Goal: Information Seeking & Learning: Learn about a topic

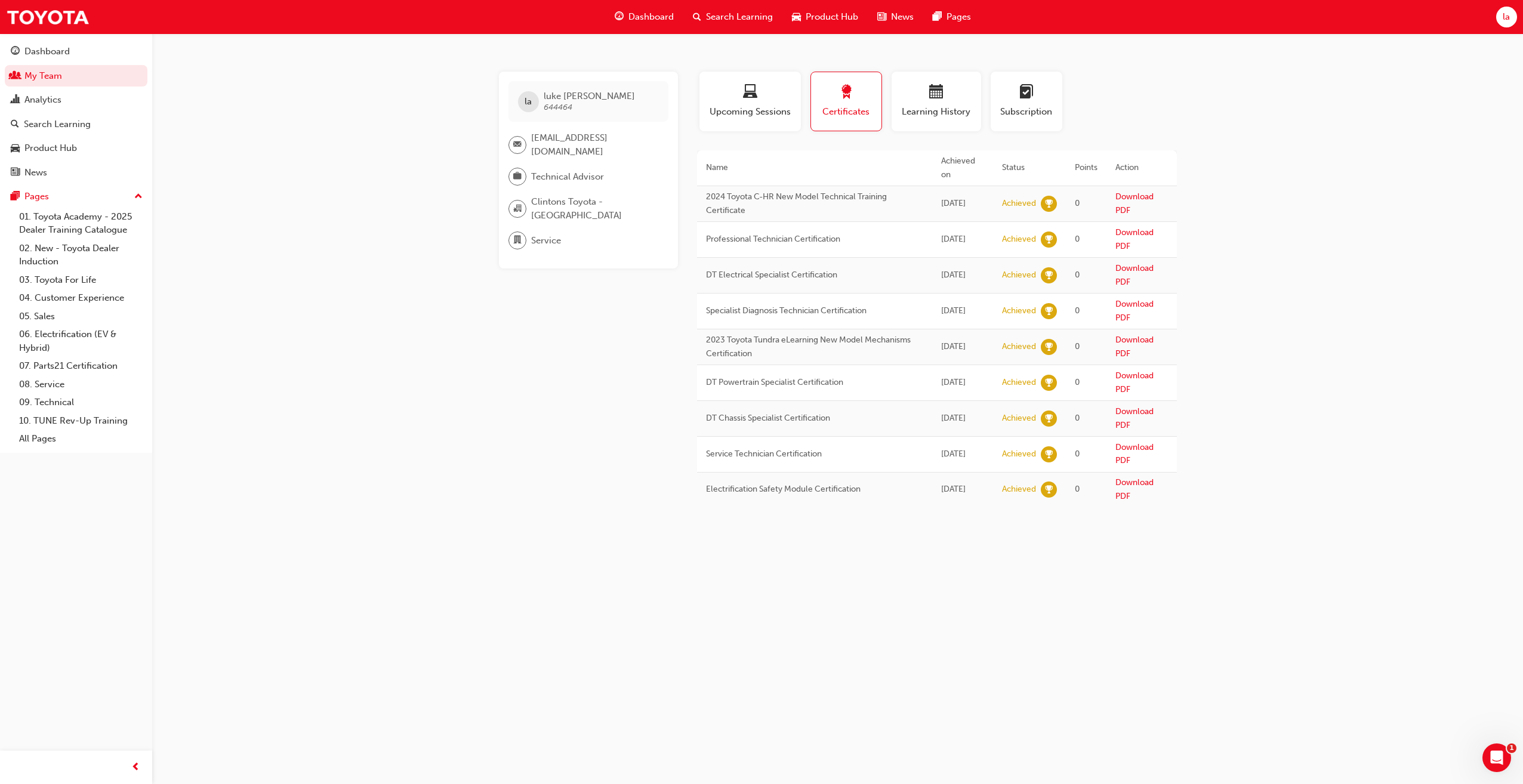
click at [664, 13] on span "Dashboard" at bounding box center [651, 17] width 45 height 13
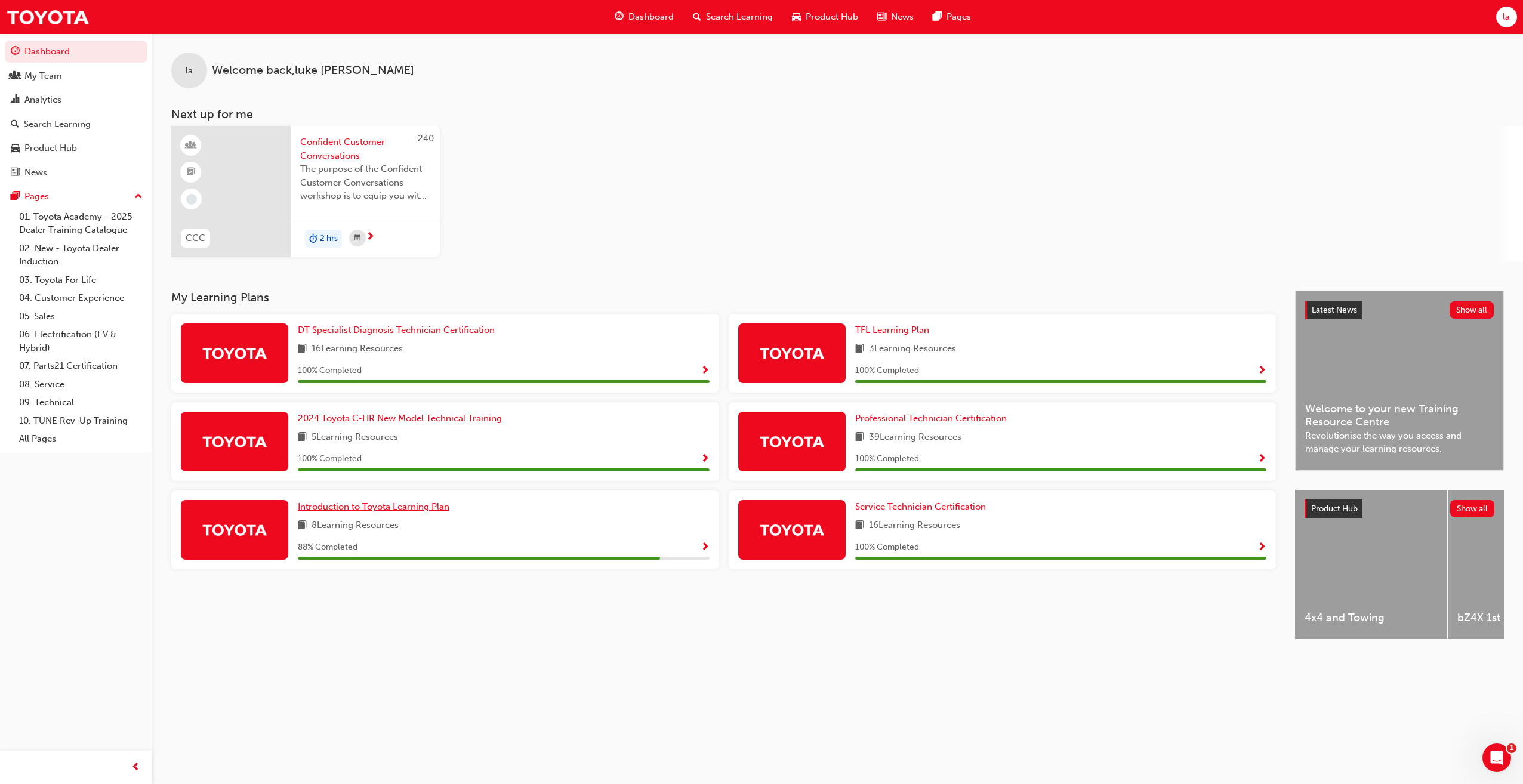
click at [346, 507] on span "Introduction to Toyota Learning Plan" at bounding box center [373, 507] width 152 height 11
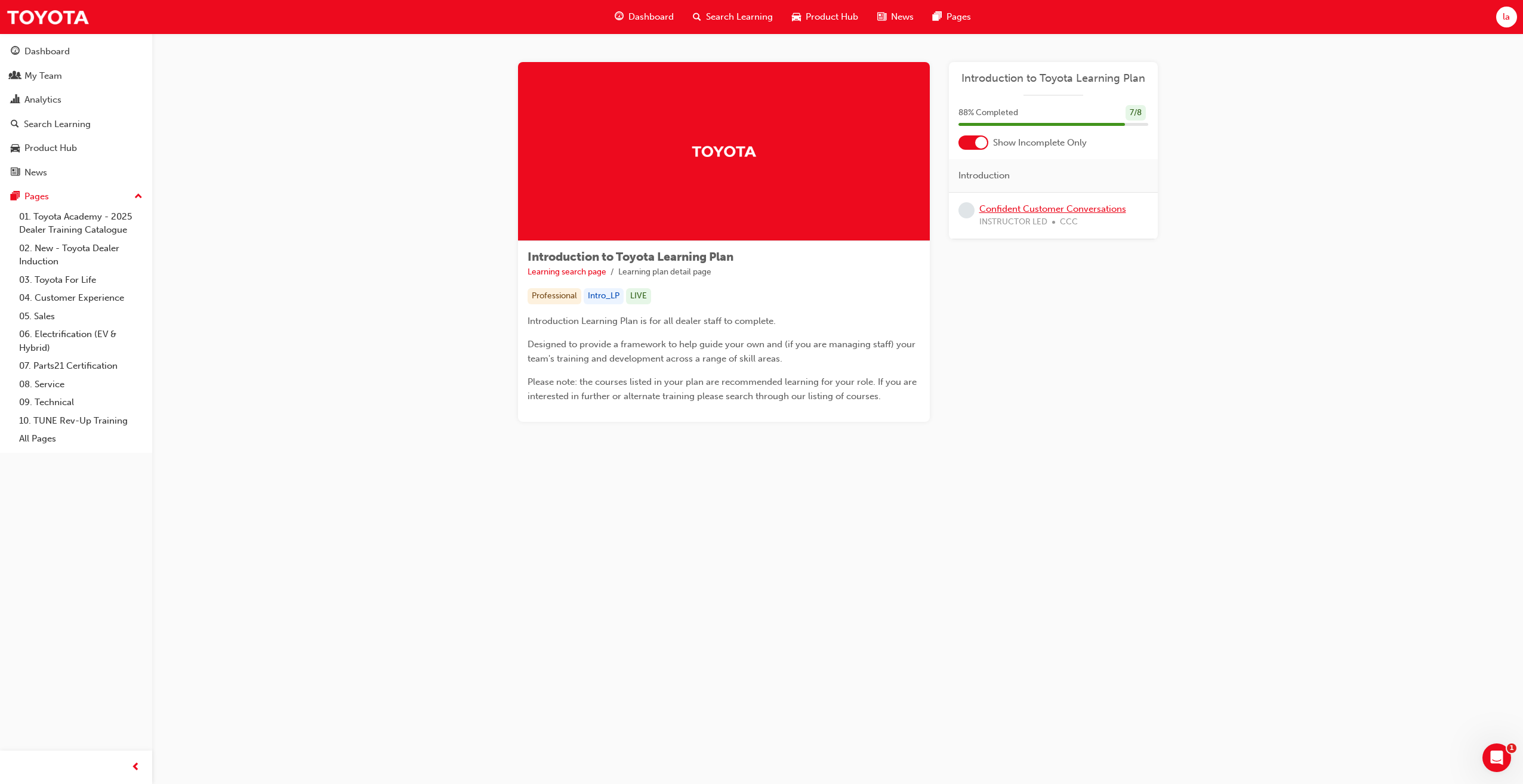
click at [1039, 207] on link "Confident Customer Conversations" at bounding box center [1053, 209] width 147 height 11
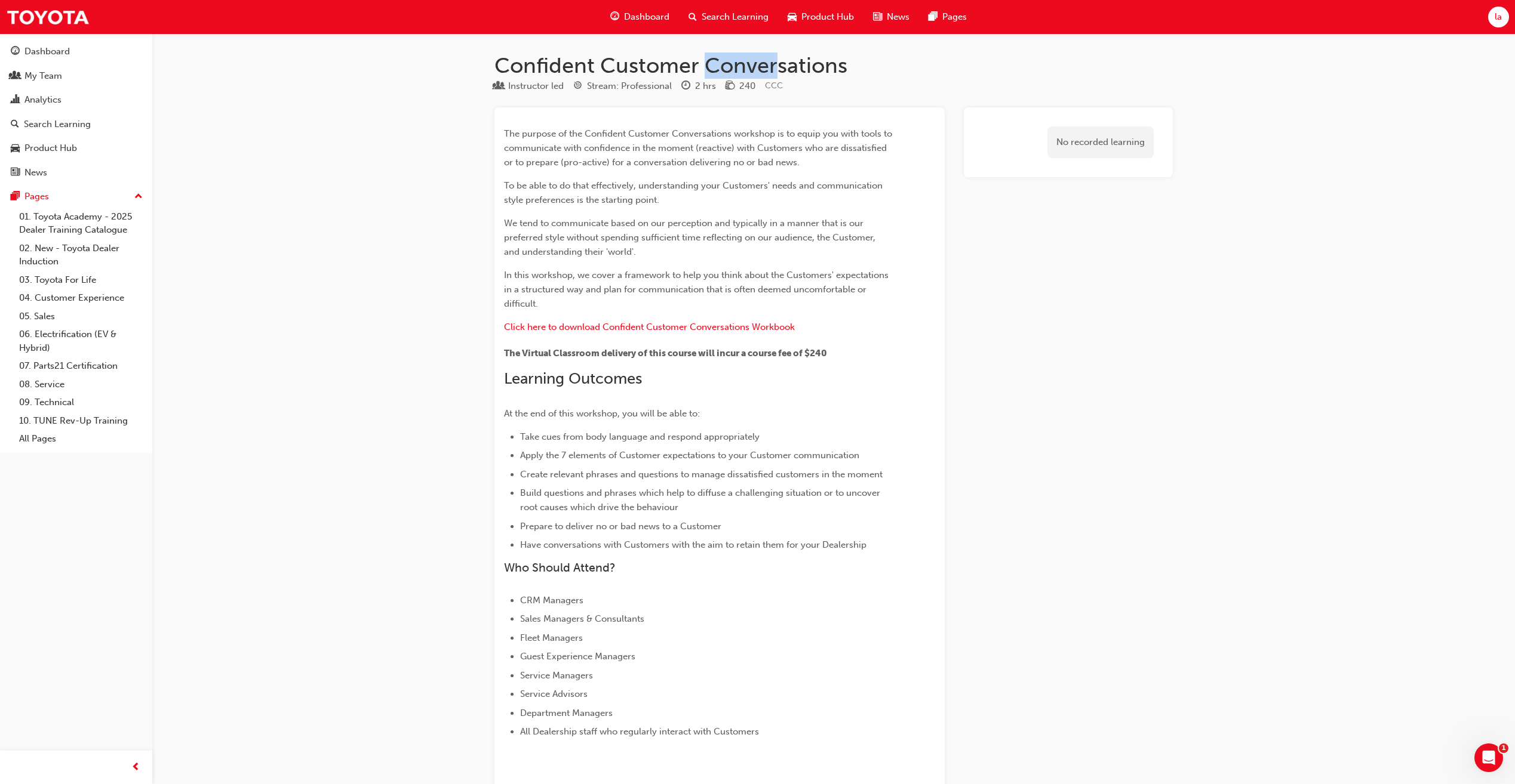
drag, startPoint x: 779, startPoint y: 56, endPoint x: 704, endPoint y: 60, distance: 75.1
click at [704, 60] on h1 "Confident Customer Conversations" at bounding box center [833, 65] width 678 height 26
drag, startPoint x: 704, startPoint y: 60, endPoint x: 680, endPoint y: 90, distance: 38.4
click at [680, 90] on div "Instructor led Stream: Professional 2 hrs 240 CCC" at bounding box center [833, 89] width 678 height 20
drag, startPoint x: 697, startPoint y: 87, endPoint x: 728, endPoint y: 84, distance: 31.1
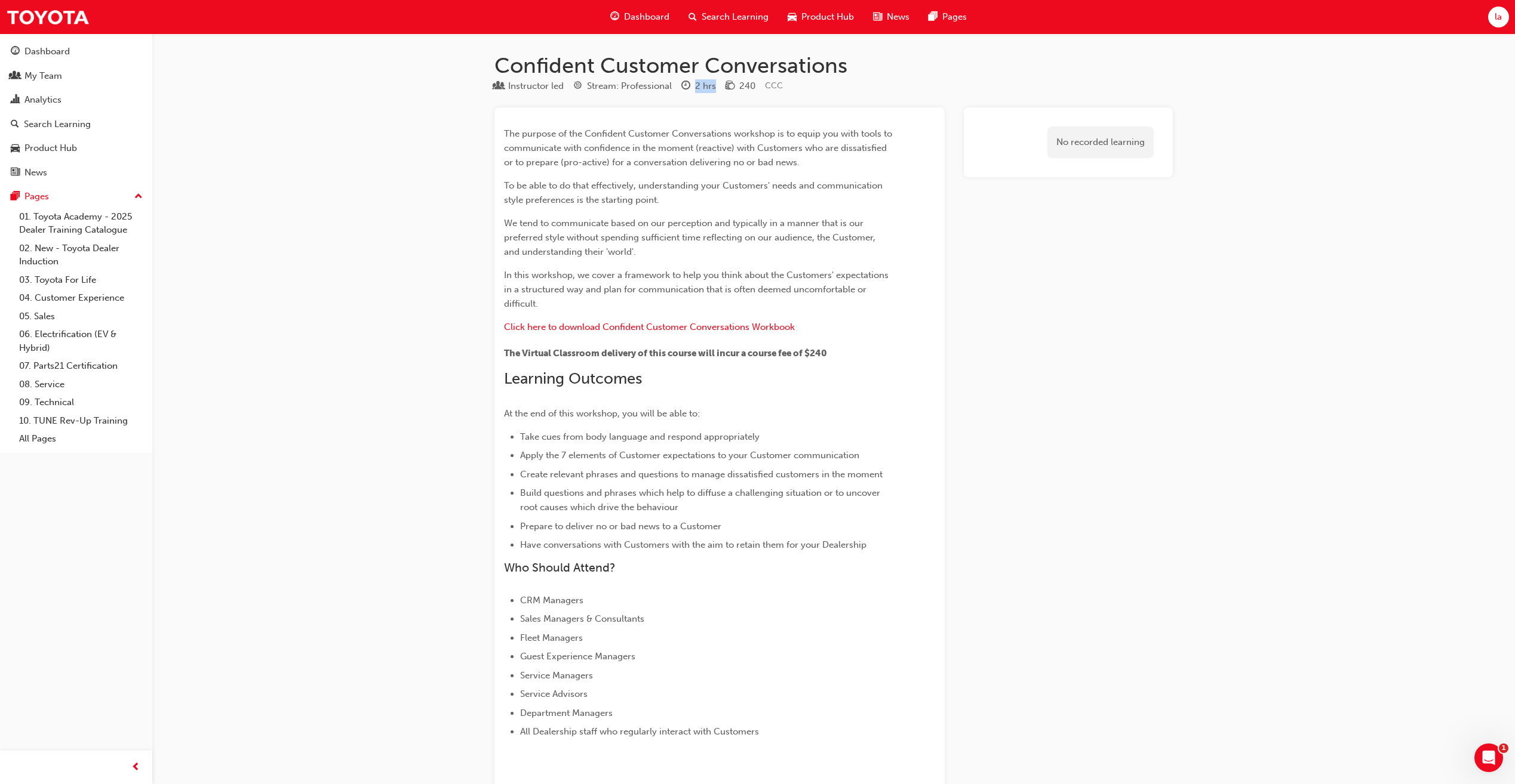
click at [728, 84] on div "Instructor led Stream: Professional 2 hrs 240 CCC" at bounding box center [833, 89] width 678 height 20
drag, startPoint x: 728, startPoint y: 84, endPoint x: 645, endPoint y: 193, distance: 137.0
click at [645, 193] on p "To be able to do that effectively, understanding your Customers' needs and comm…" at bounding box center [698, 192] width 388 height 29
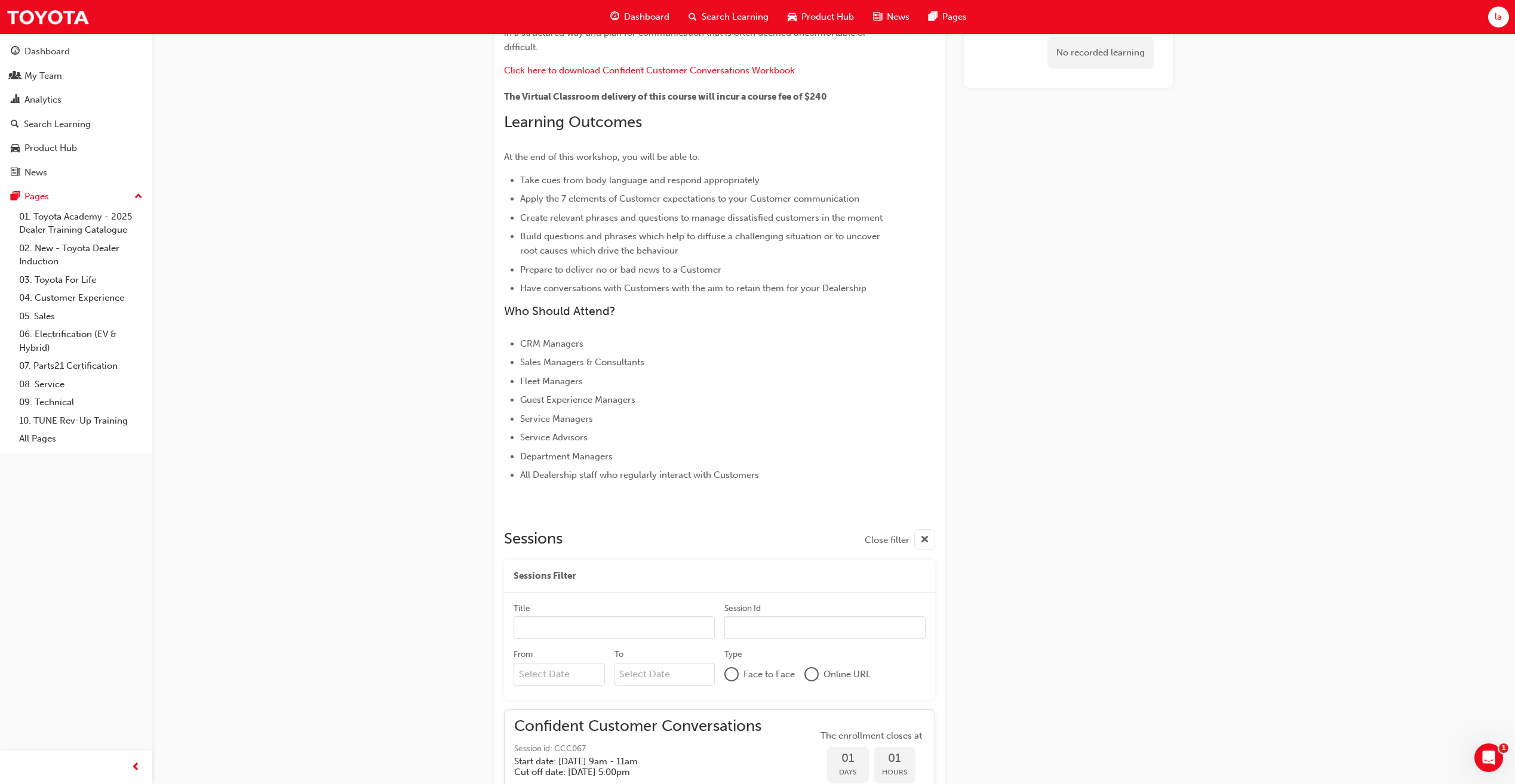
scroll to position [298, 0]
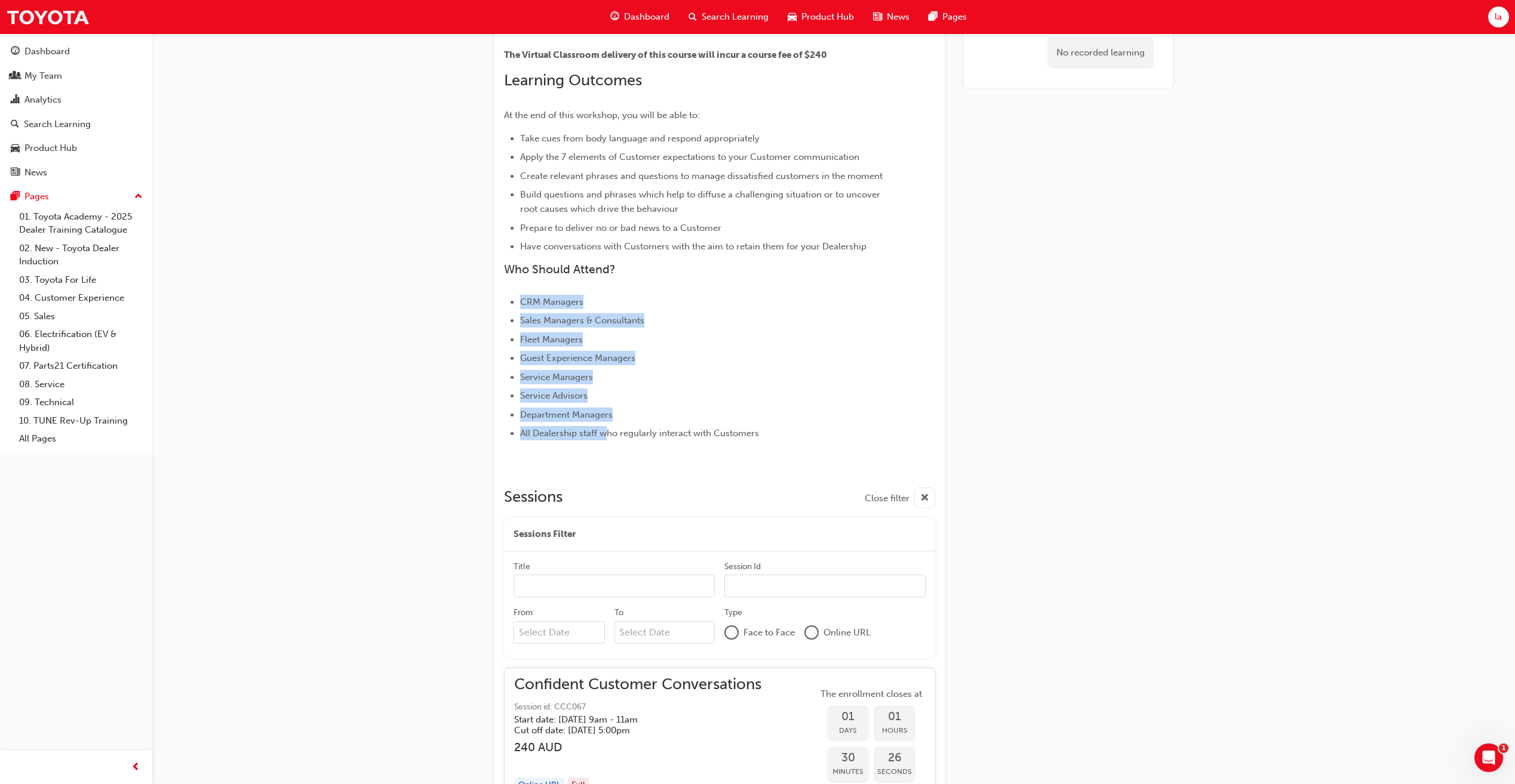
drag, startPoint x: 526, startPoint y: 309, endPoint x: 605, endPoint y: 436, distance: 149.6
click at [605, 436] on ul "CRM Managers Sales Managers & Consultants Fleet Managers Guest Experience Manag…" at bounding box center [698, 367] width 388 height 146
drag, startPoint x: 605, startPoint y: 436, endPoint x: 754, endPoint y: 392, distance: 155.4
click at [754, 392] on li "Service Advisors" at bounding box center [706, 395] width 372 height 14
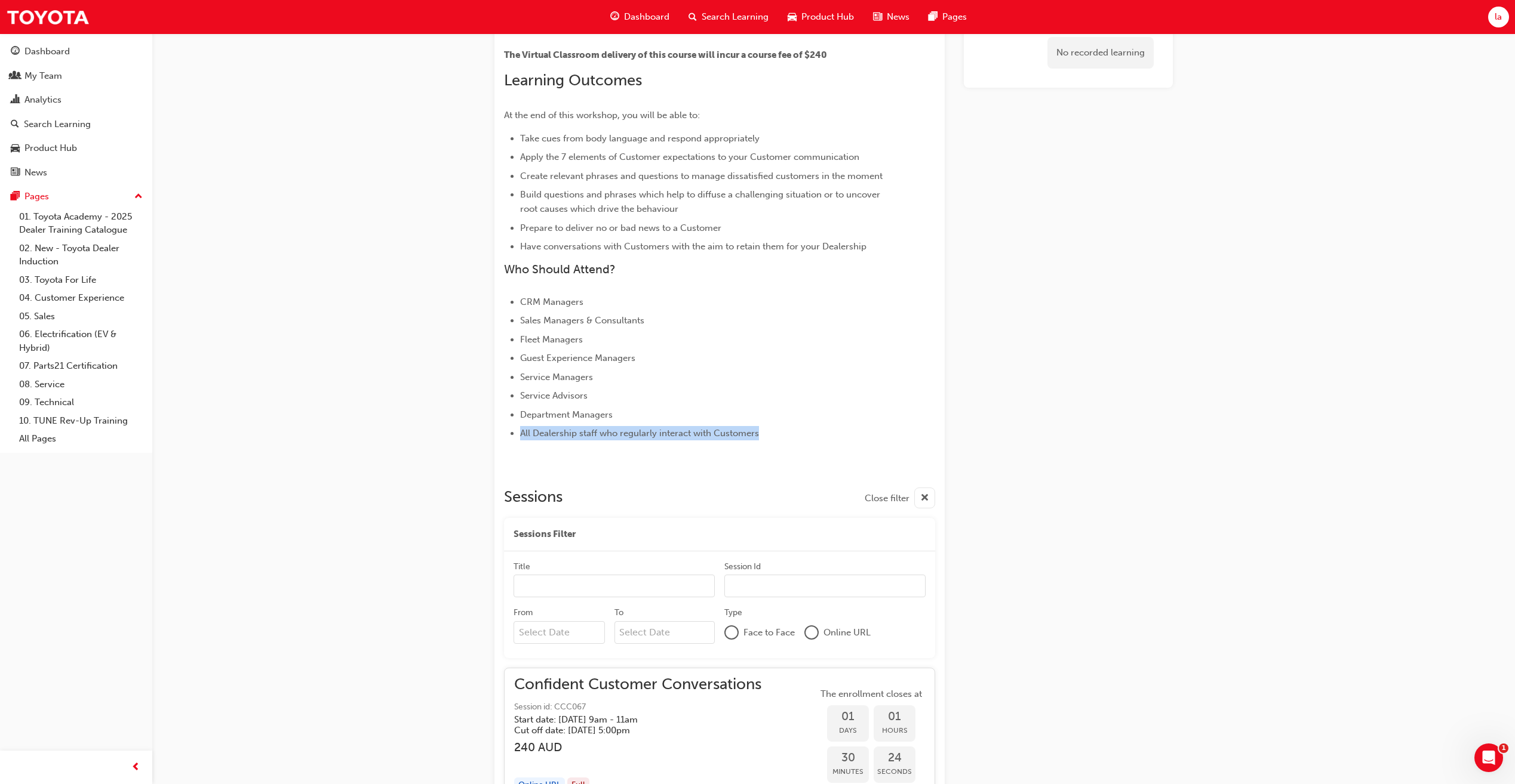
drag, startPoint x: 512, startPoint y: 437, endPoint x: 703, endPoint y: 441, distance: 191.0
drag, startPoint x: 703, startPoint y: 441, endPoint x: 638, endPoint y: 347, distance: 114.3
click at [638, 347] on ul "CRM Managers Sales Managers & Consultants Fleet Managers Guest Experience Manag…" at bounding box center [698, 367] width 388 height 146
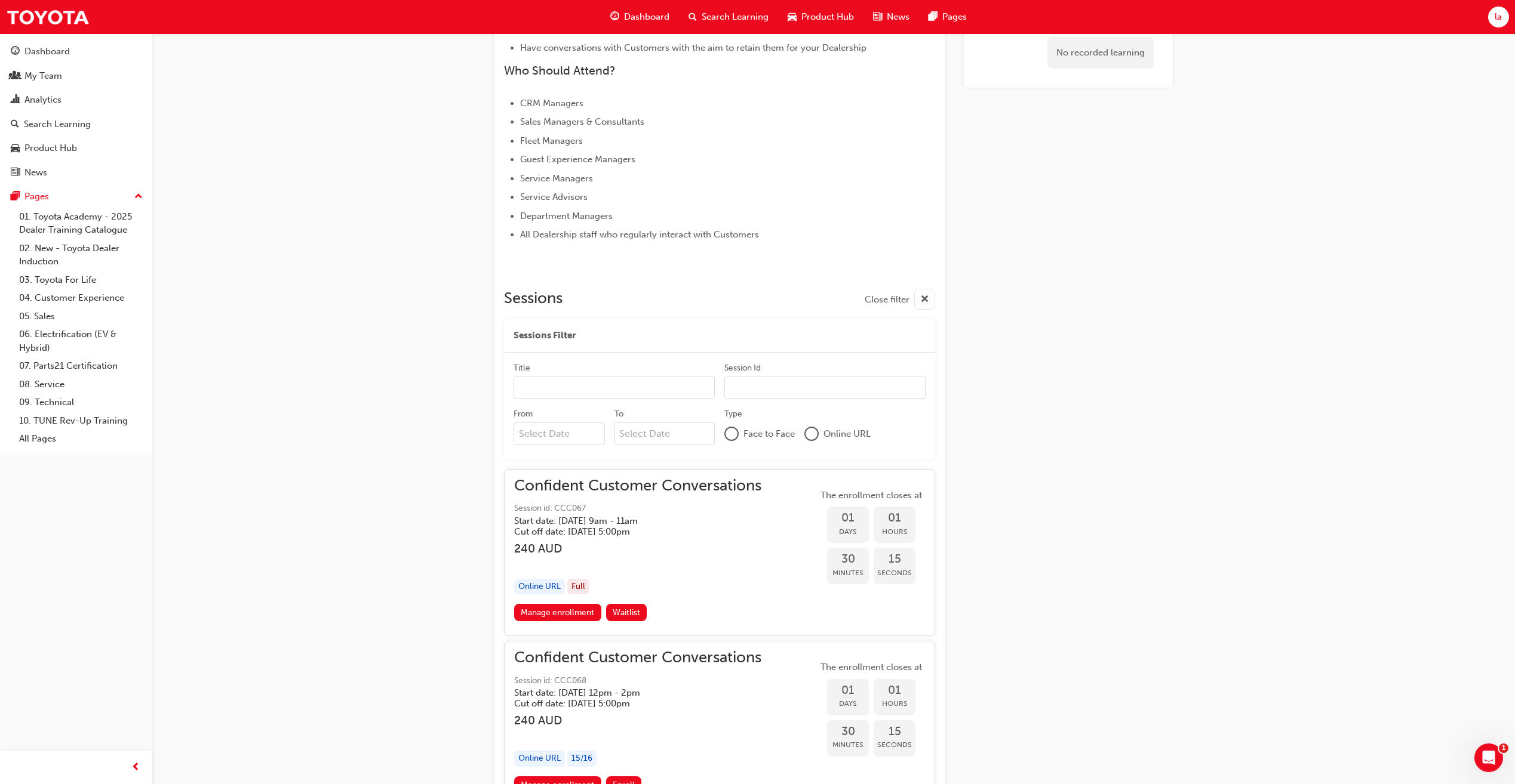
scroll to position [537, 0]
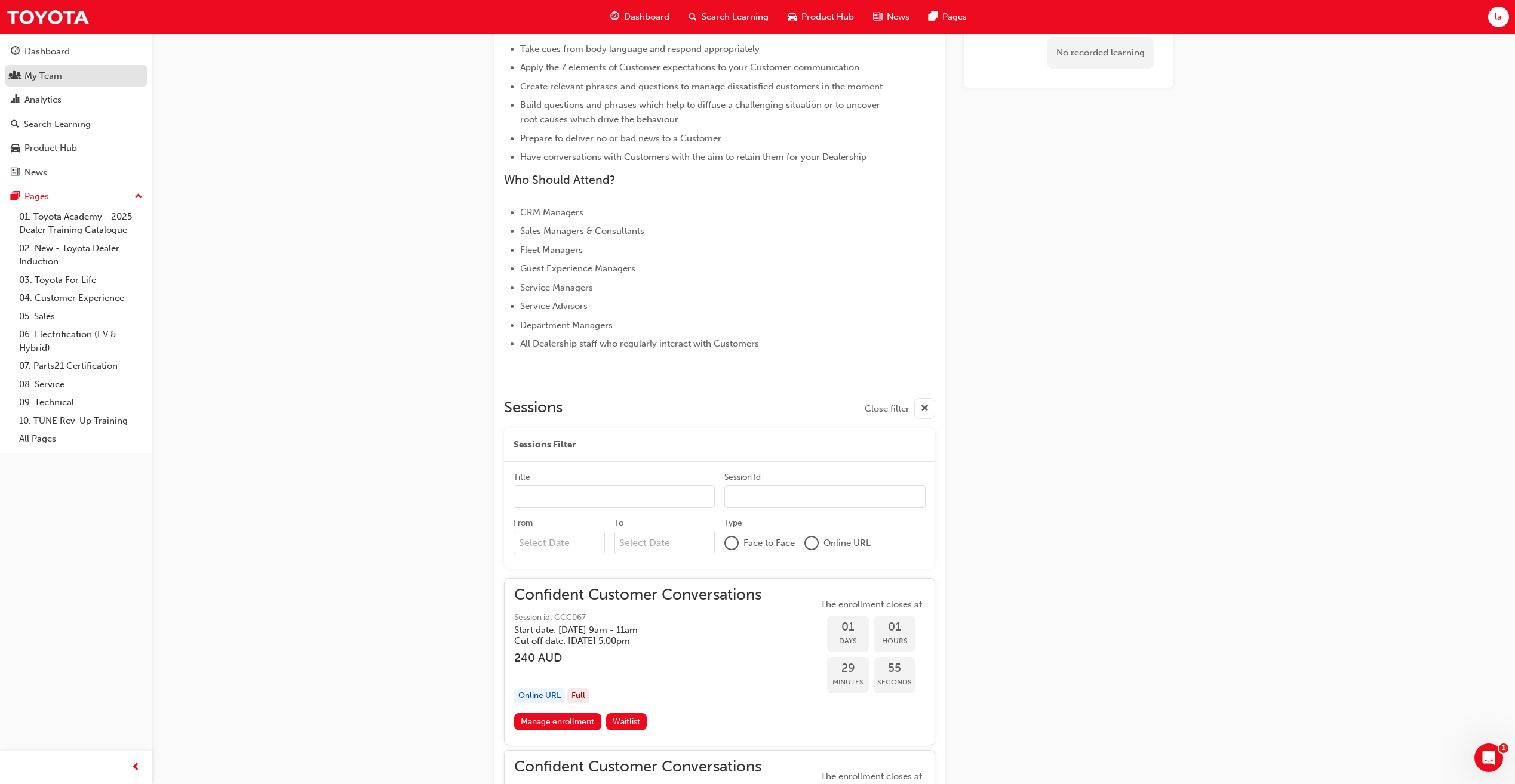
scroll to position [358, 0]
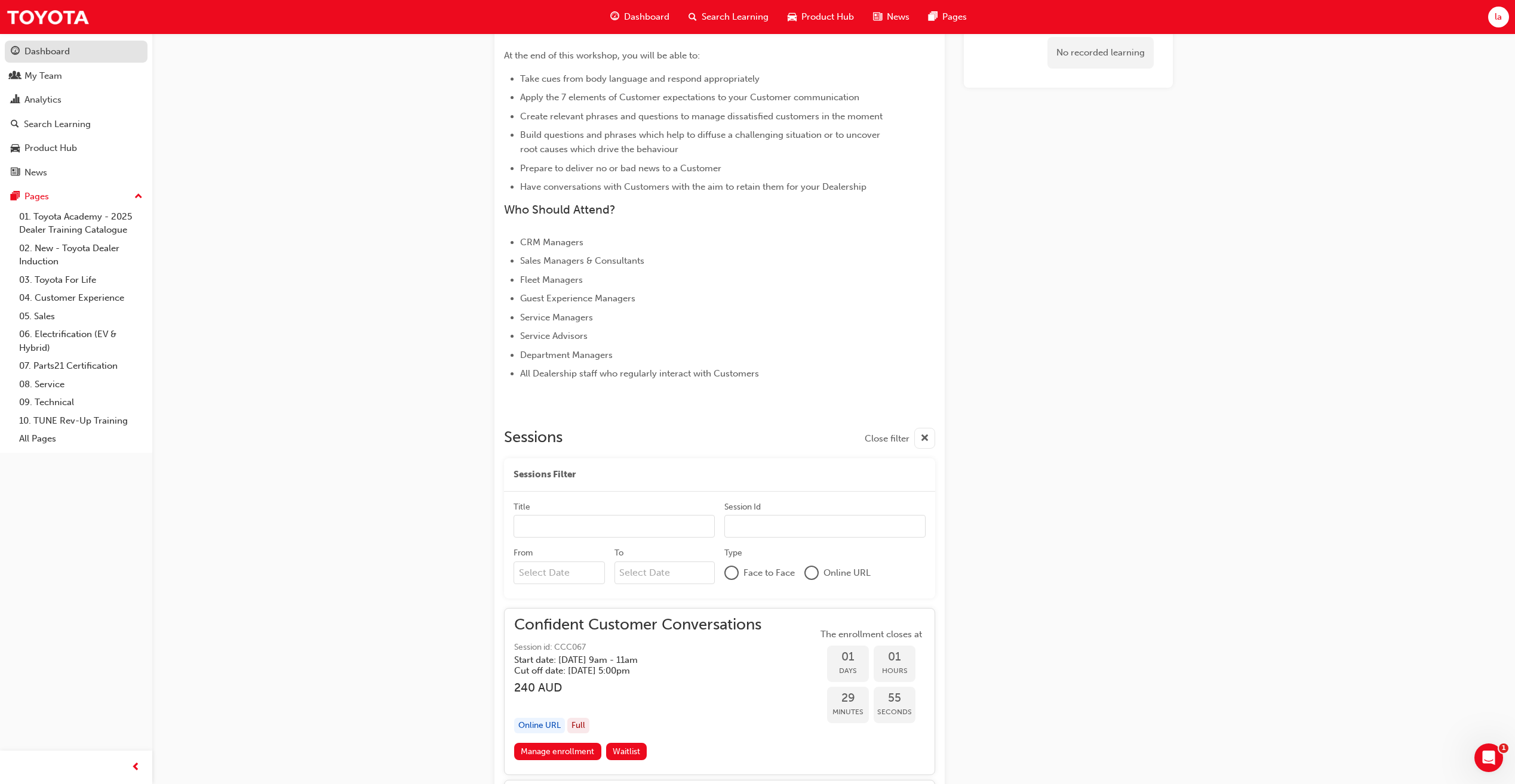
click at [59, 59] on link "Dashboard" at bounding box center [76, 51] width 142 height 22
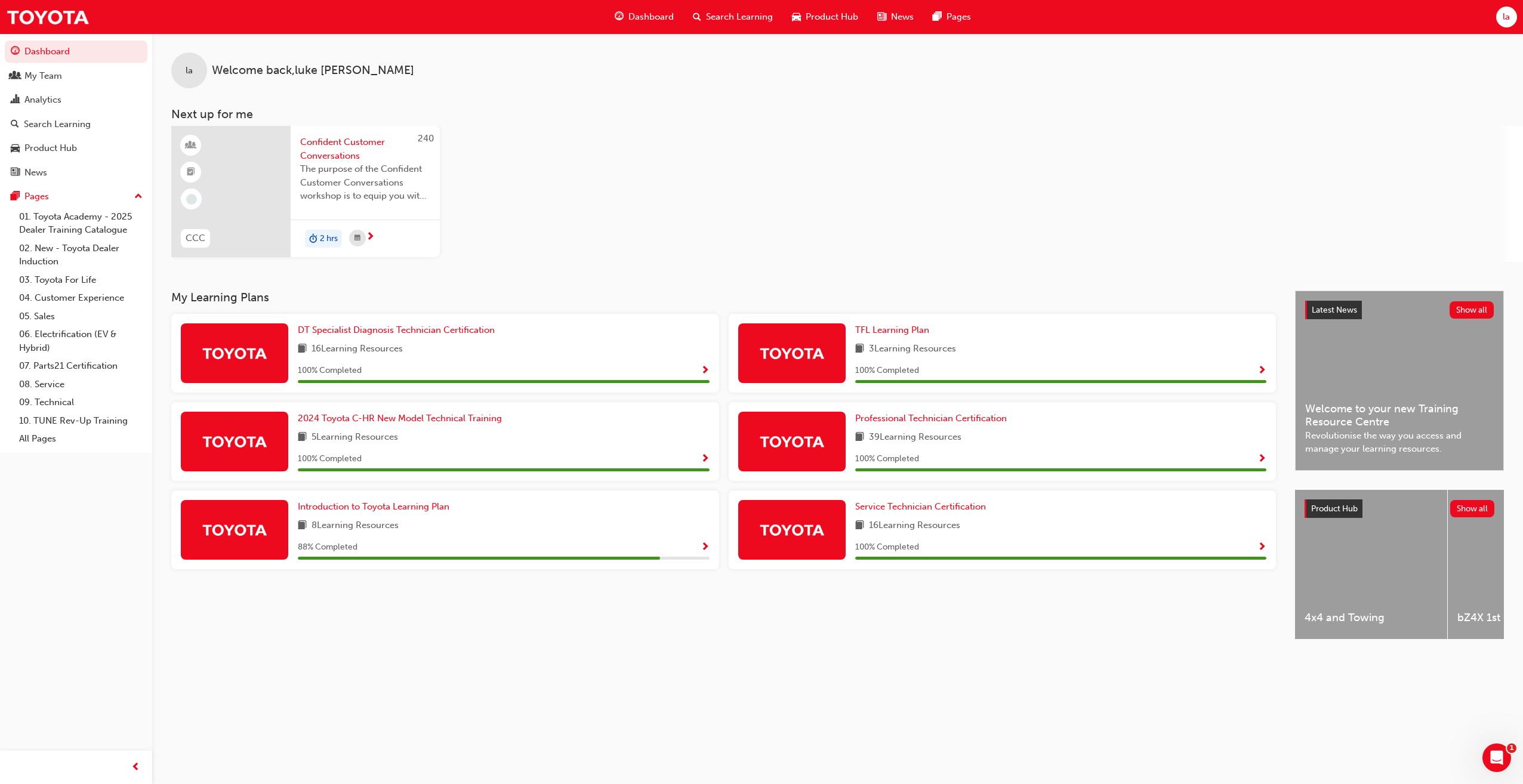
click at [1504, 15] on span "la" at bounding box center [1506, 17] width 7 height 13
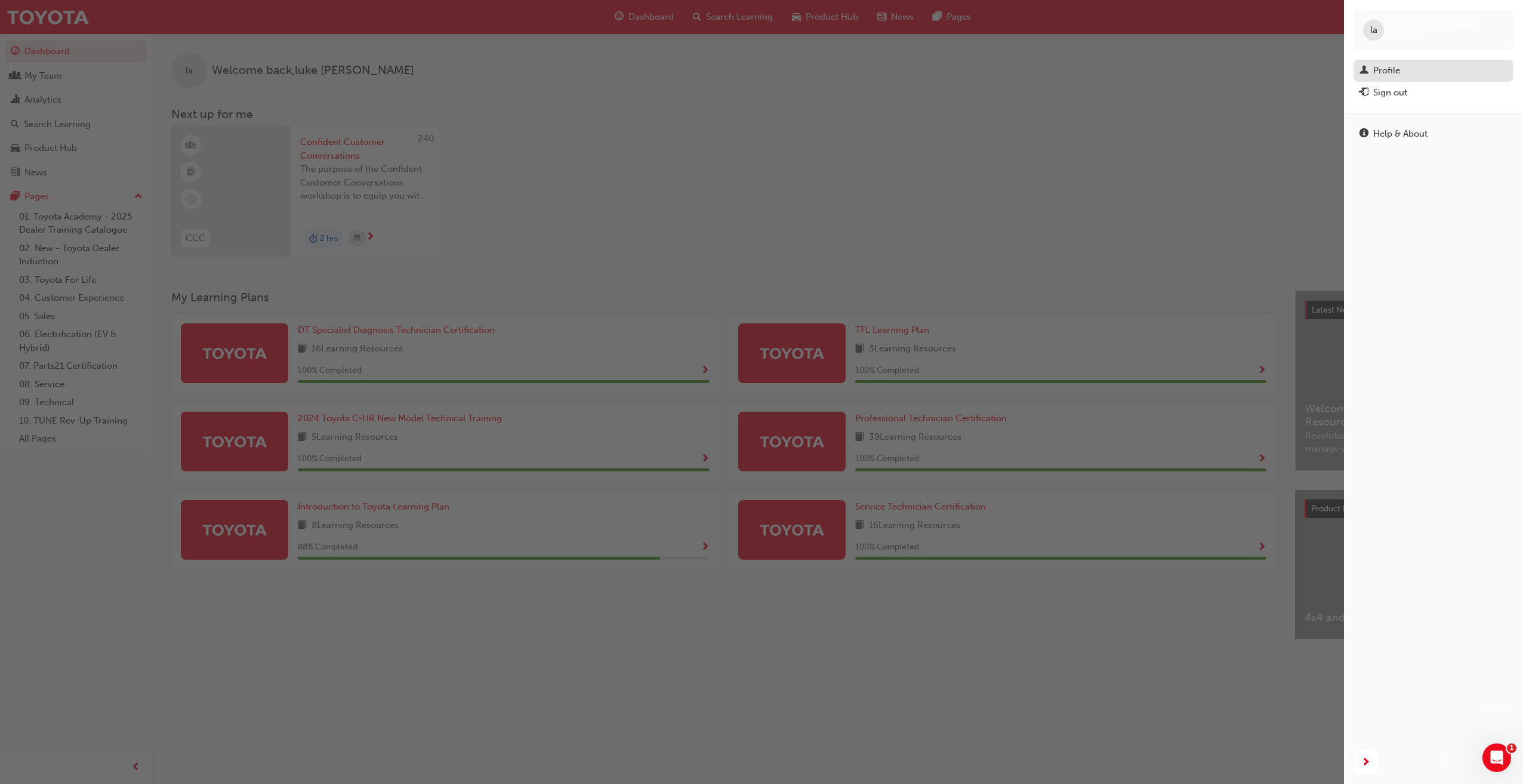
click at [1387, 70] on div "Profile" at bounding box center [1387, 71] width 27 height 13
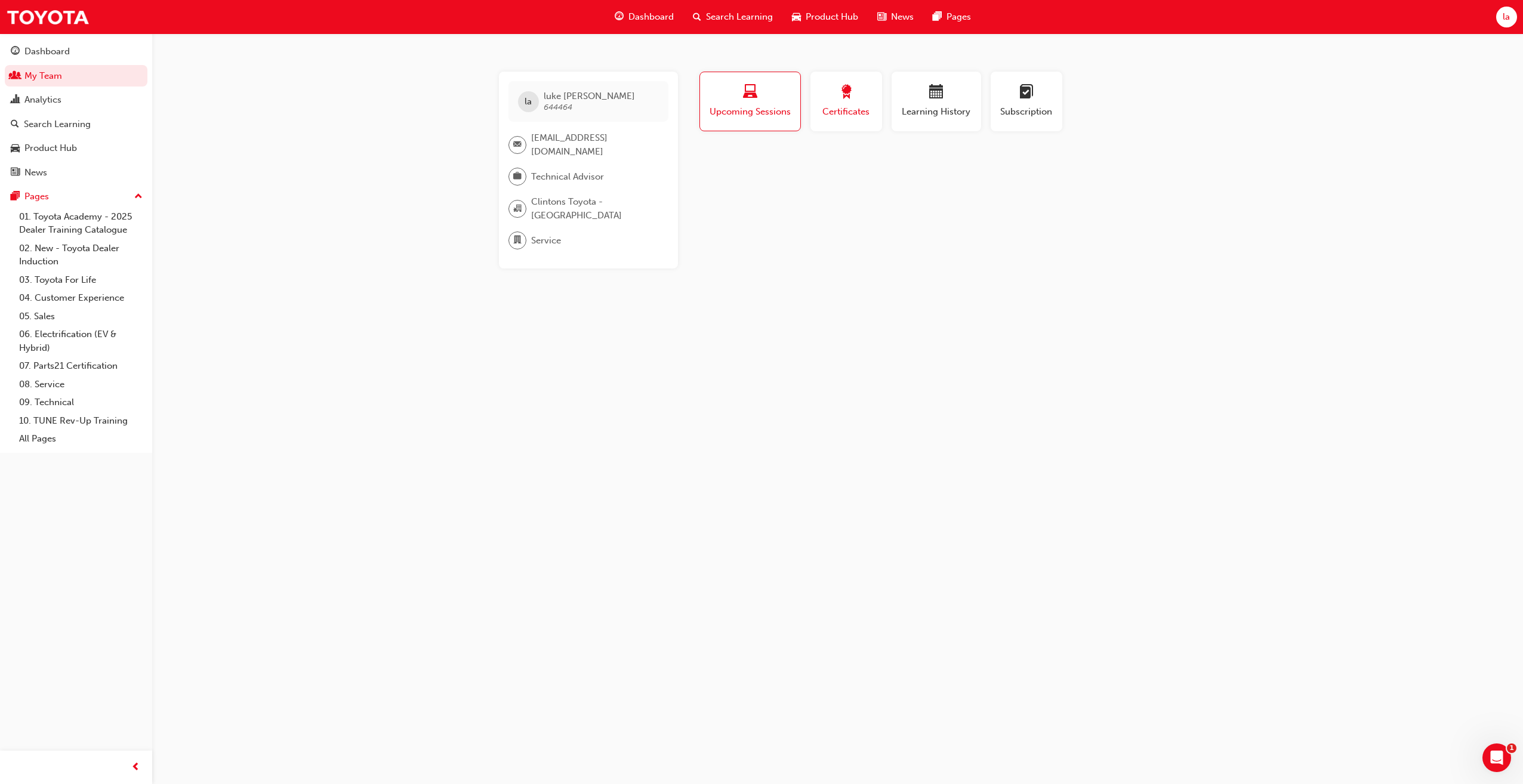
click at [853, 111] on span "Certificates" at bounding box center [846, 112] width 54 height 13
click at [958, 103] on div "Learning History" at bounding box center [936, 102] width 72 height 34
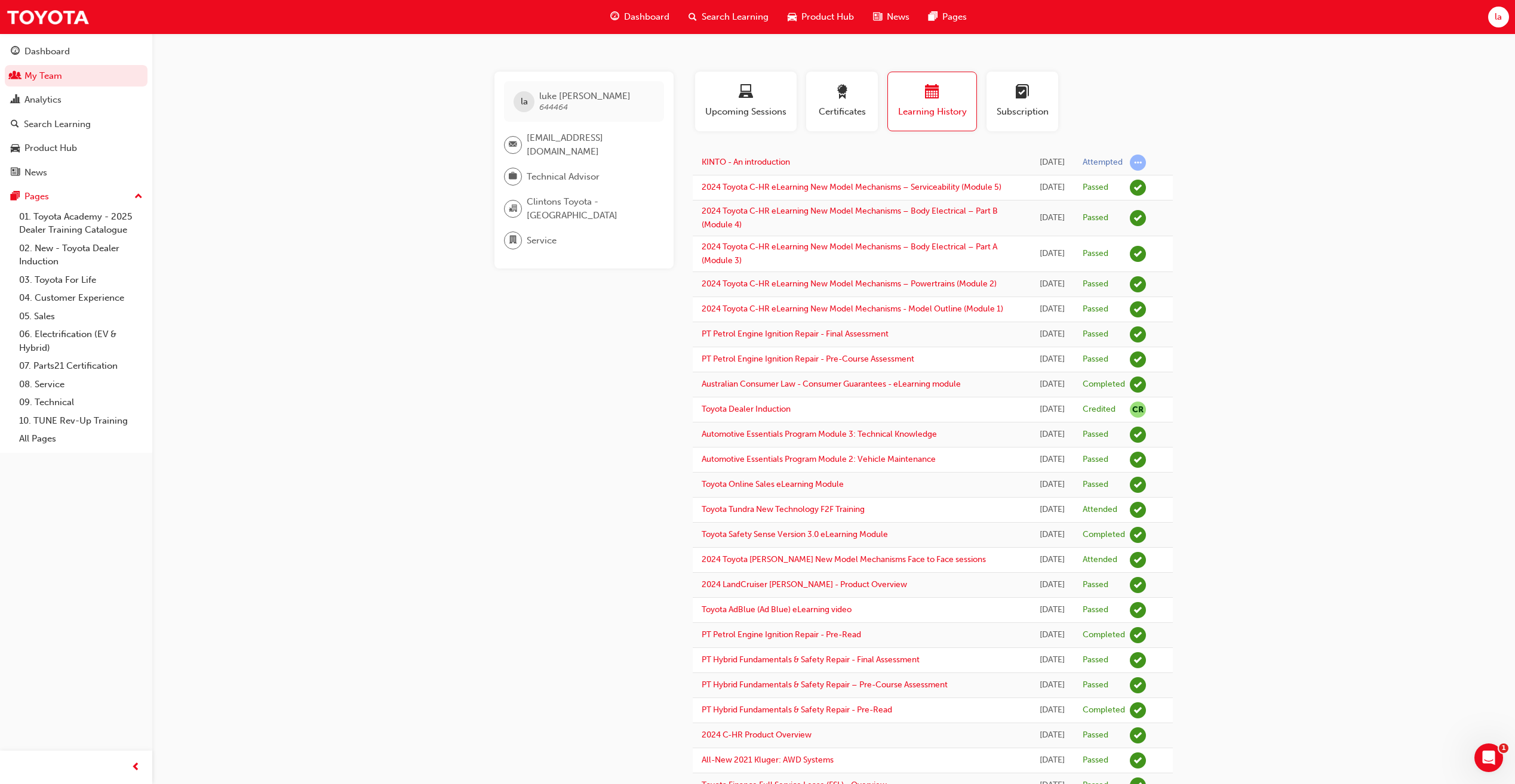
click at [936, 96] on span "calendar-icon" at bounding box center [932, 93] width 14 height 16
click at [745, 163] on link "KINTO - An introduction" at bounding box center [746, 162] width 89 height 10
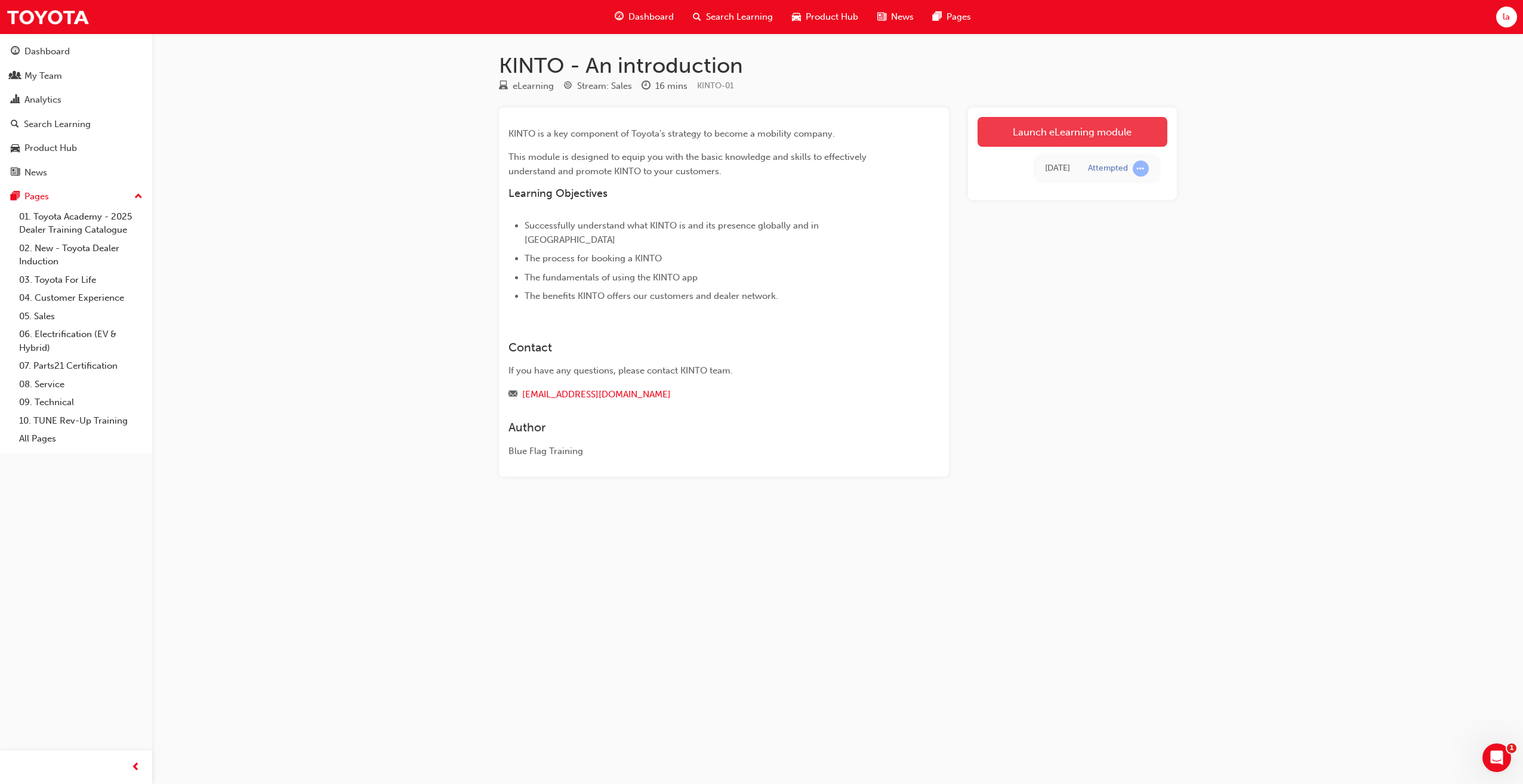
click at [1093, 135] on link "Launch eLearning module" at bounding box center [1073, 131] width 190 height 30
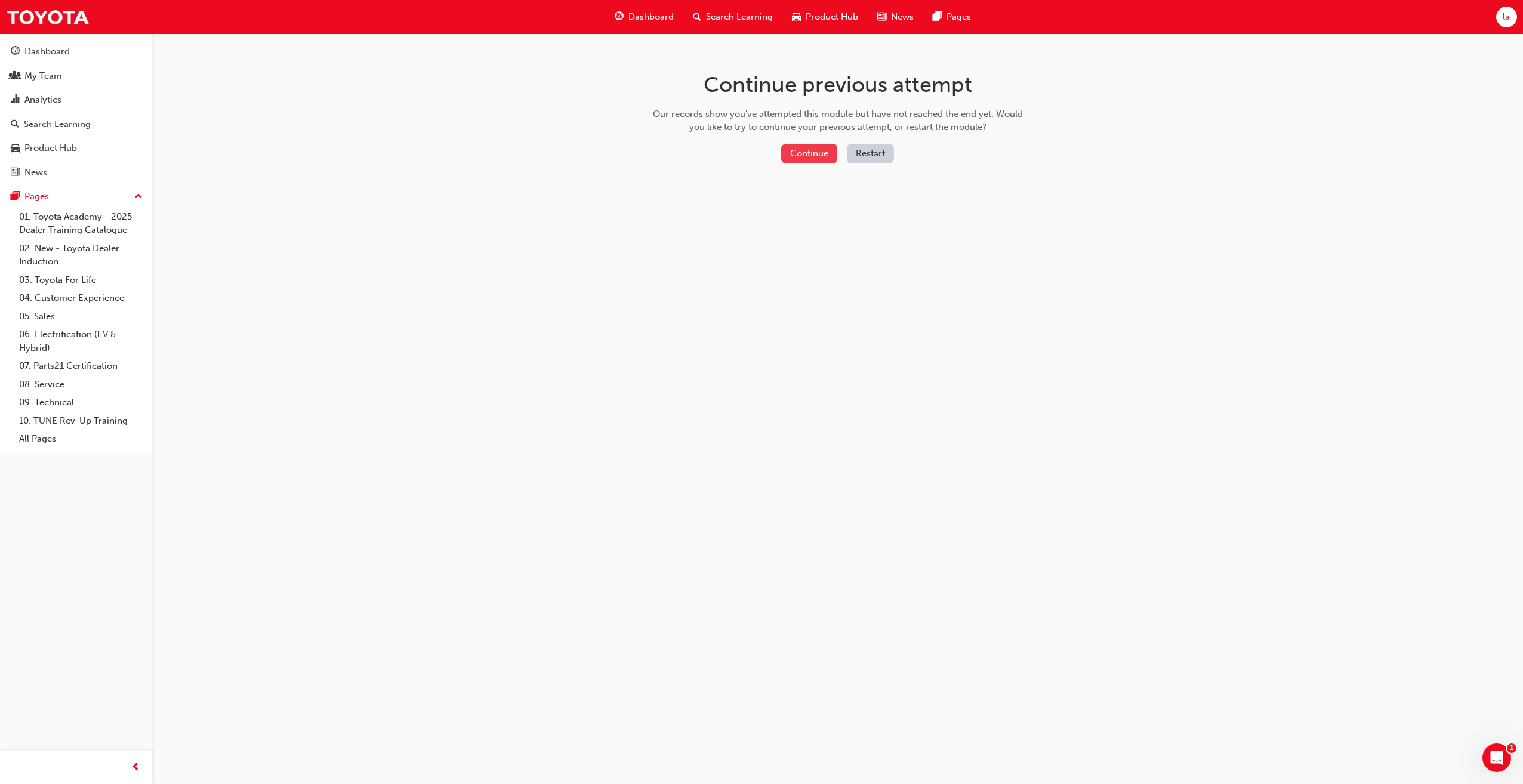
click at [826, 153] on button "Continue" at bounding box center [809, 153] width 56 height 20
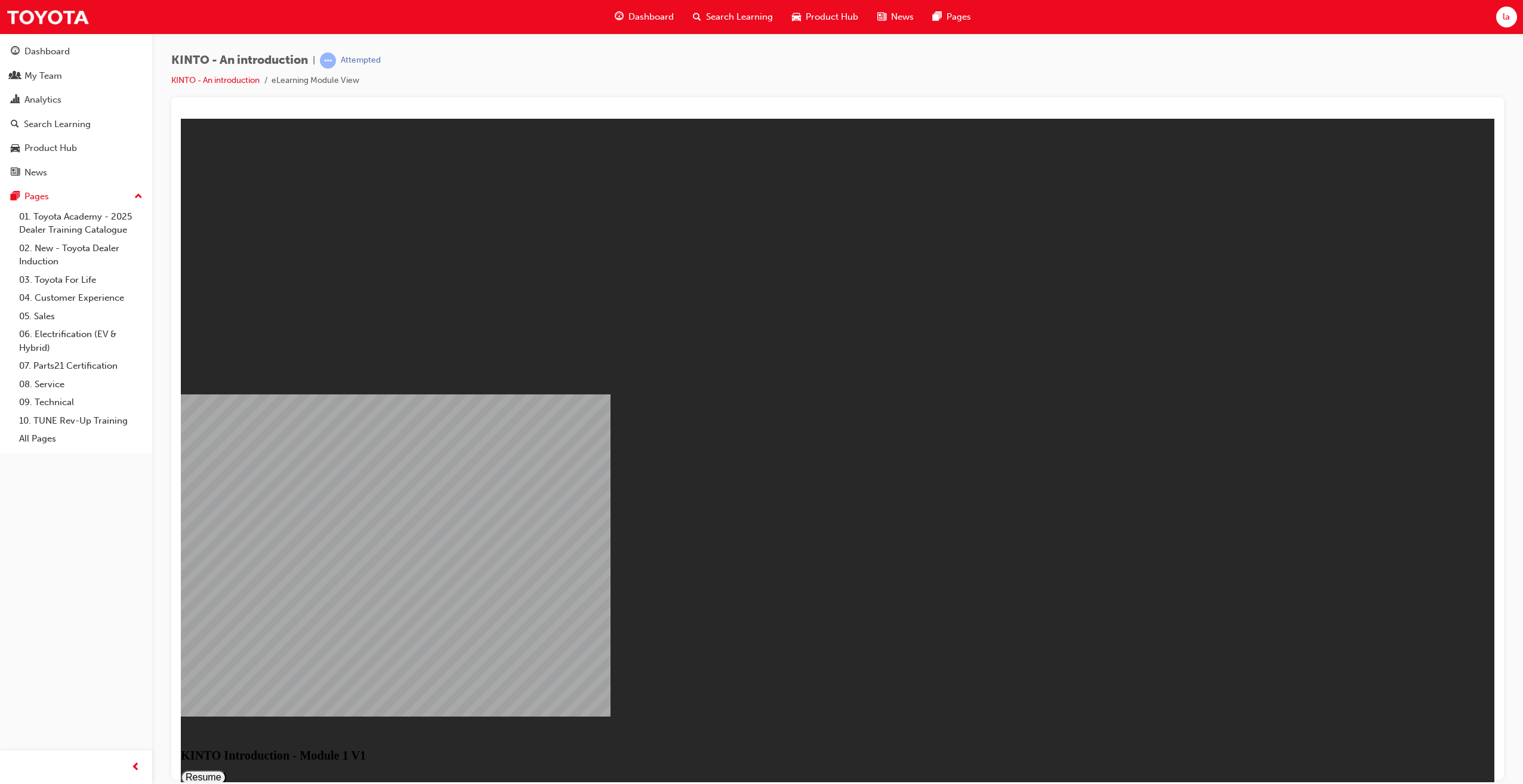
click at [226, 770] on button "Resume" at bounding box center [204, 777] width 45 height 14
